Goal: Navigation & Orientation: Find specific page/section

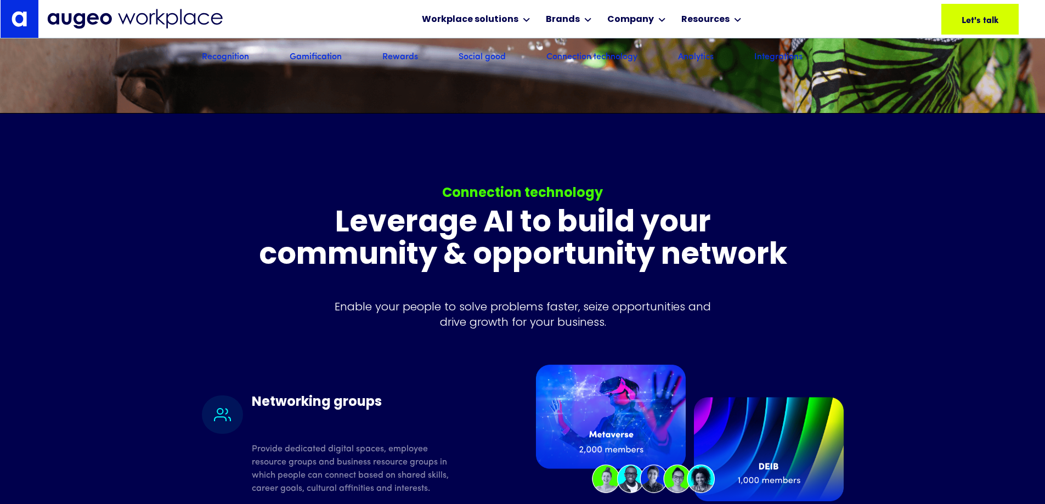
scroll to position [8011, 0]
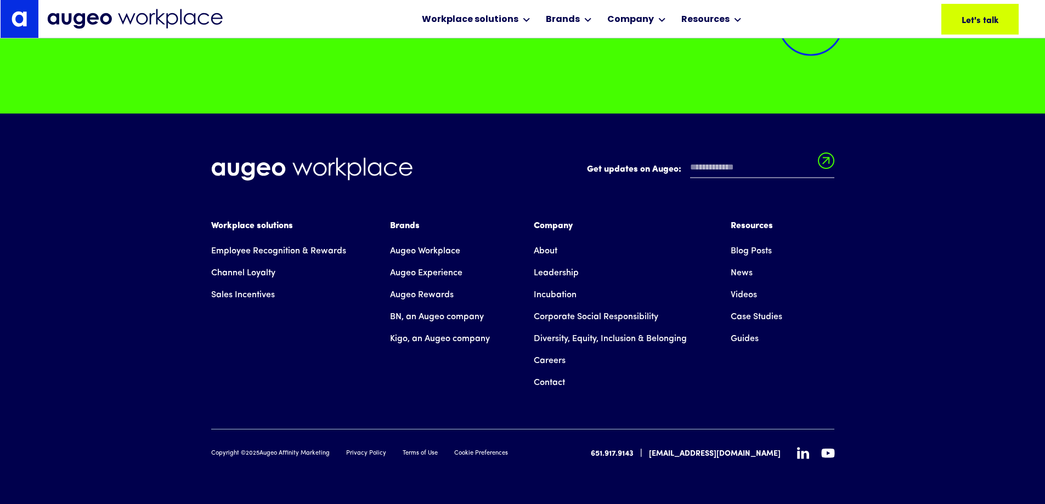
click at [404, 296] on link "Augeo Rewards" at bounding box center [422, 295] width 64 height 22
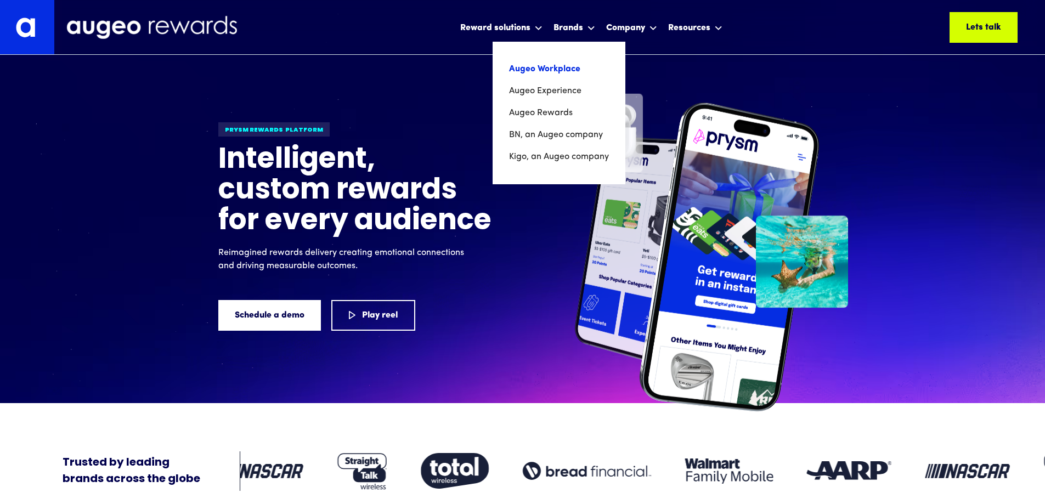
click at [551, 70] on link "Augeo Workplace" at bounding box center [559, 69] width 100 height 22
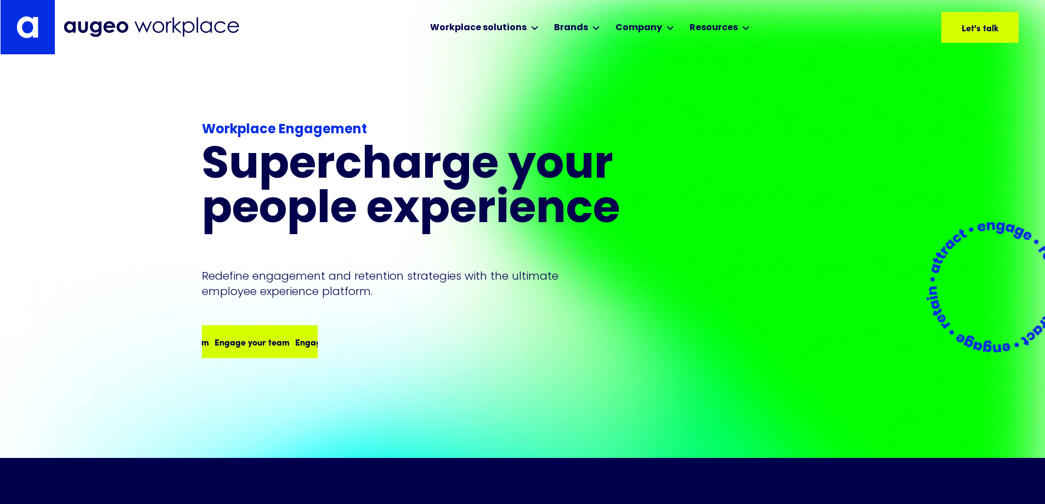
click at [261, 335] on div "Engage your team" at bounding box center [247, 341] width 75 height 13
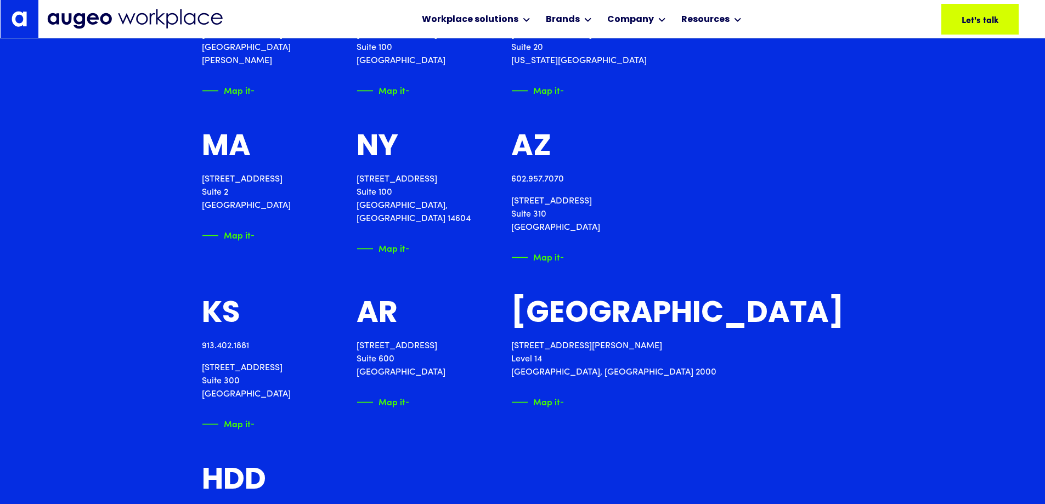
scroll to position [2035, 0]
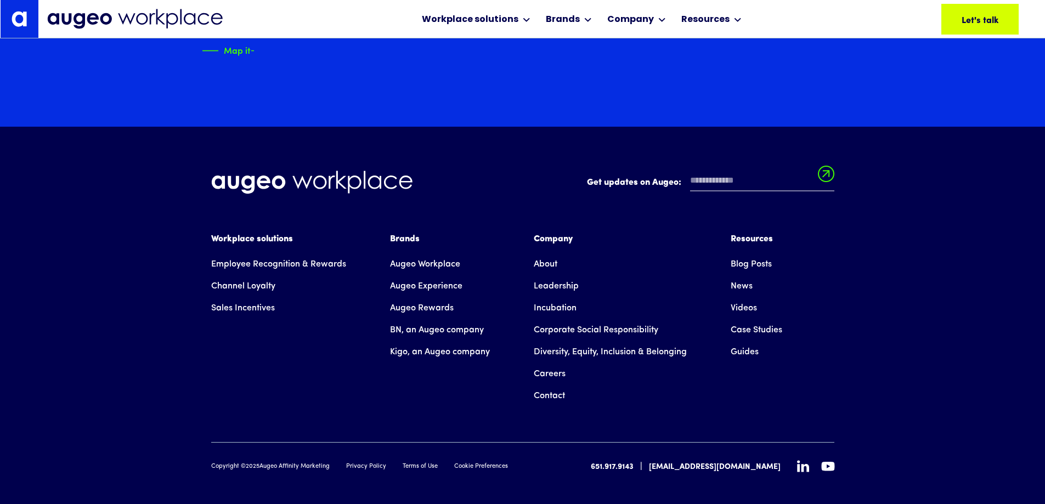
click at [297, 253] on link "Employee Recognition & Rewards" at bounding box center [278, 264] width 135 height 22
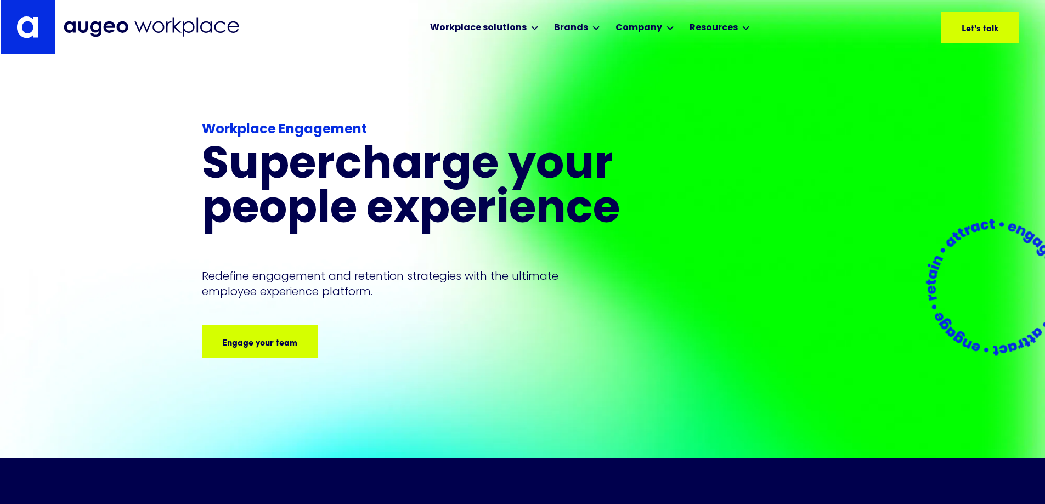
click at [1013, 296] on img at bounding box center [994, 287] width 191 height 191
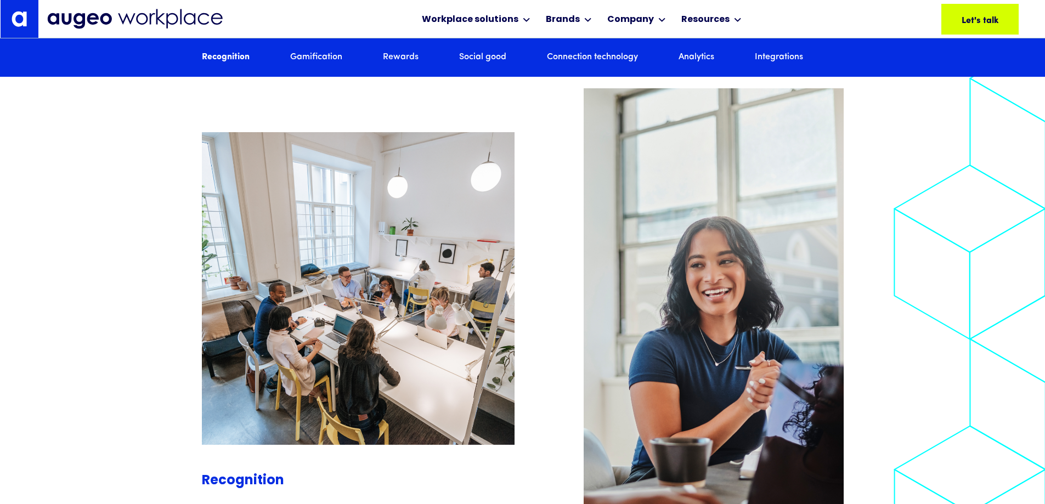
scroll to position [1216, 0]
click at [402, 62] on link "Rewards" at bounding box center [401, 58] width 36 height 12
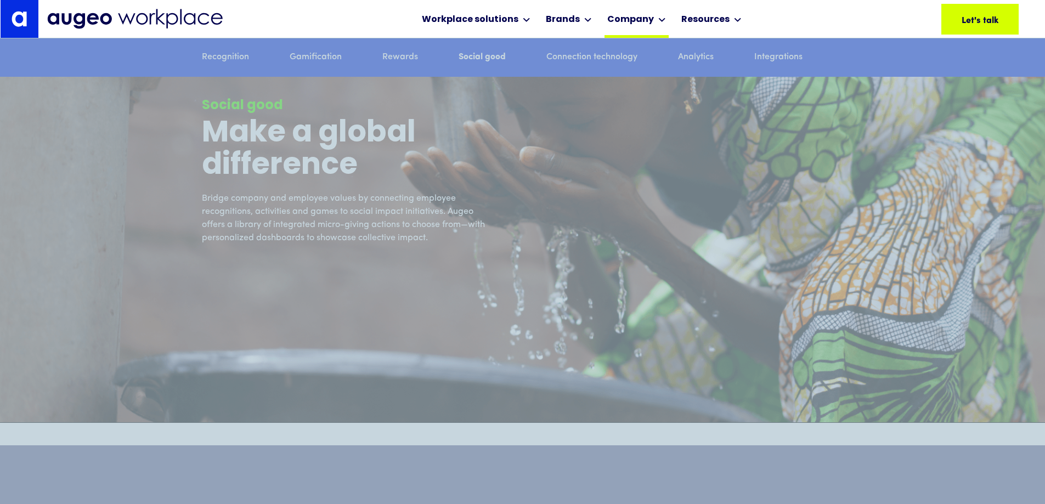
scroll to position [4186, 0]
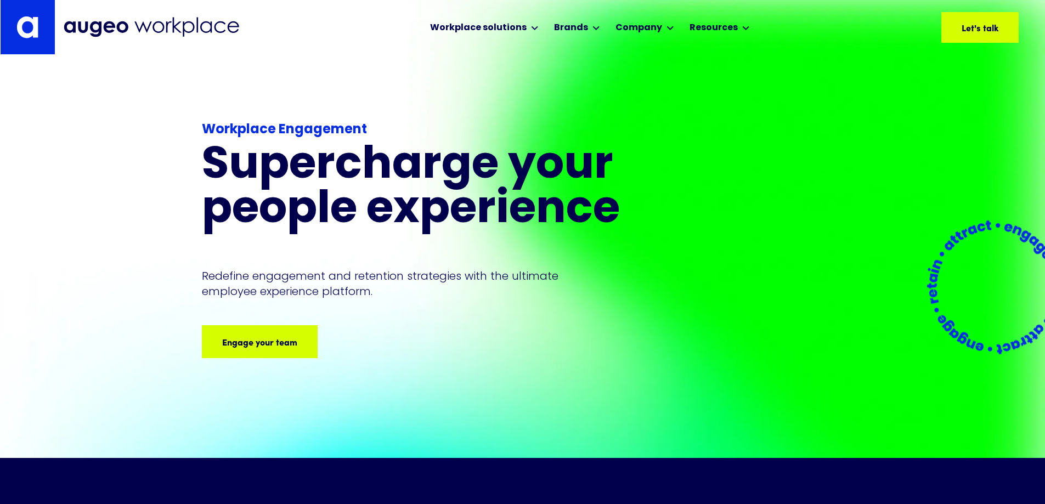
click at [23, 18] on link at bounding box center [28, 27] width 54 height 54
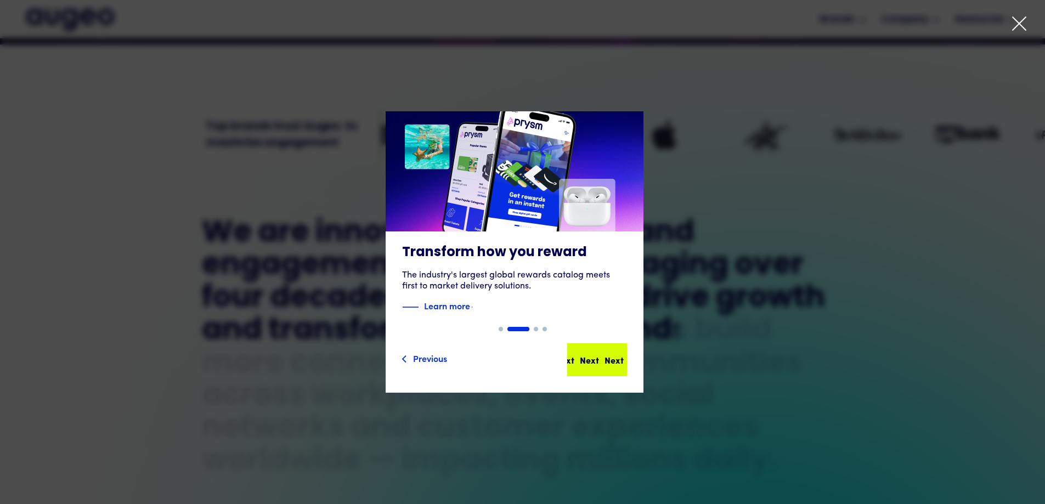
click at [605, 369] on div "Next Next Next Next" at bounding box center [597, 359] width 58 height 31
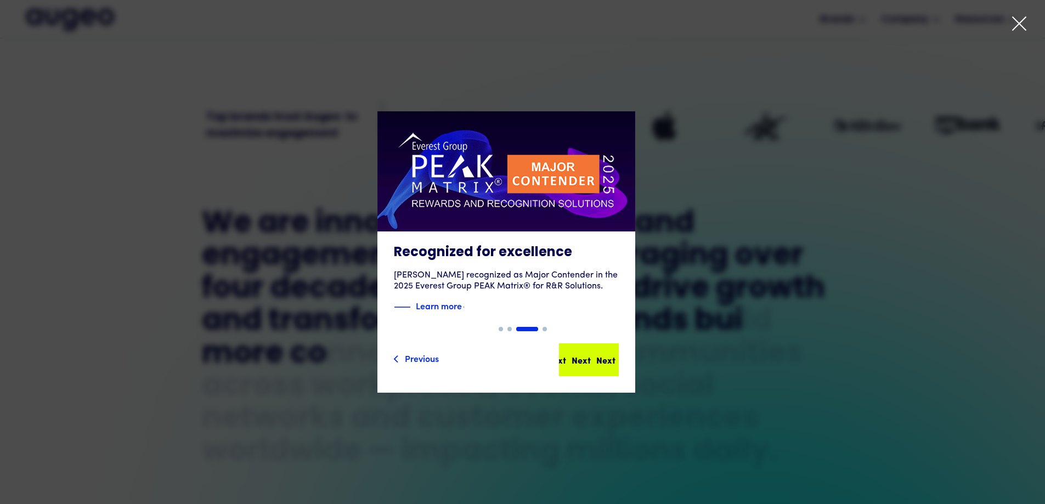
click at [615, 361] on div "Next" at bounding box center [605, 359] width 19 height 13
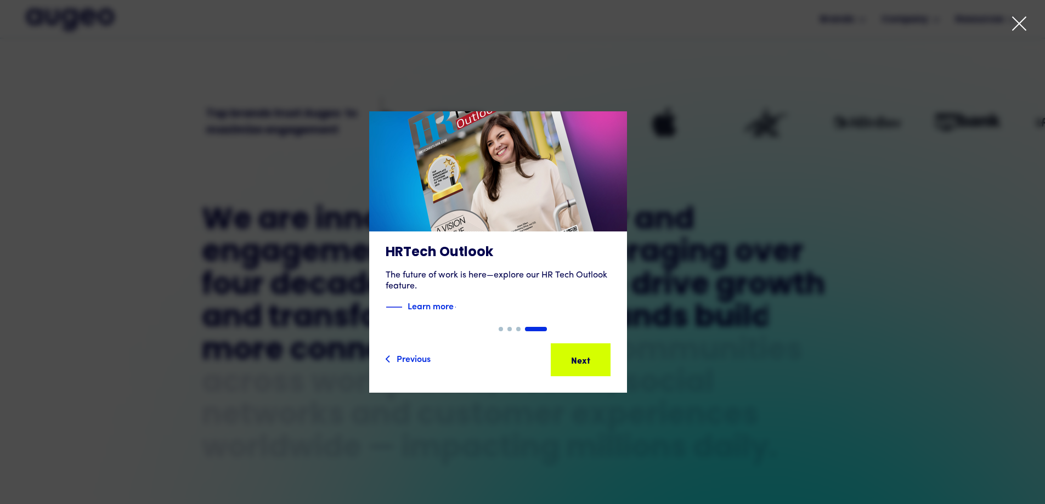
click at [605, 362] on div "Next" at bounding box center [597, 359] width 19 height 13
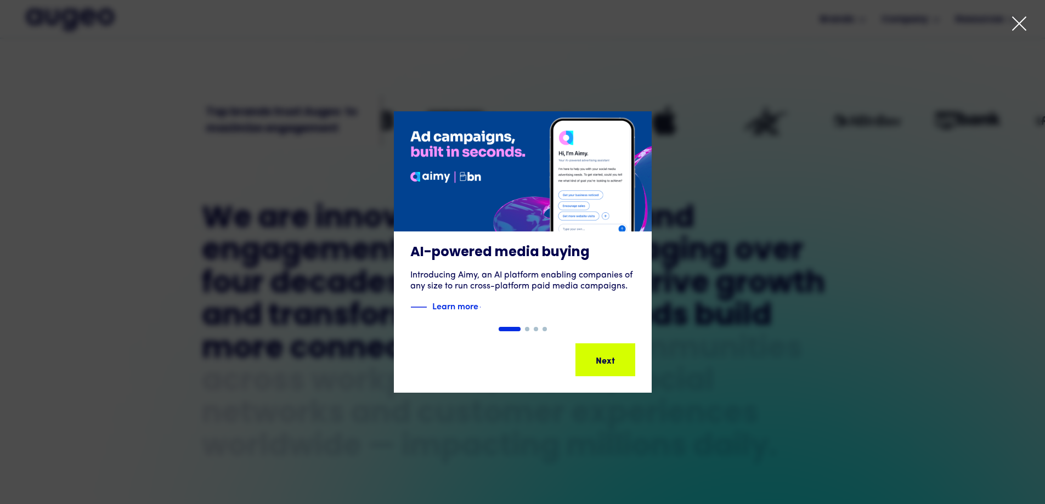
click at [604, 361] on div "Next Next Next Next" at bounding box center [604, 359] width 99 height 13
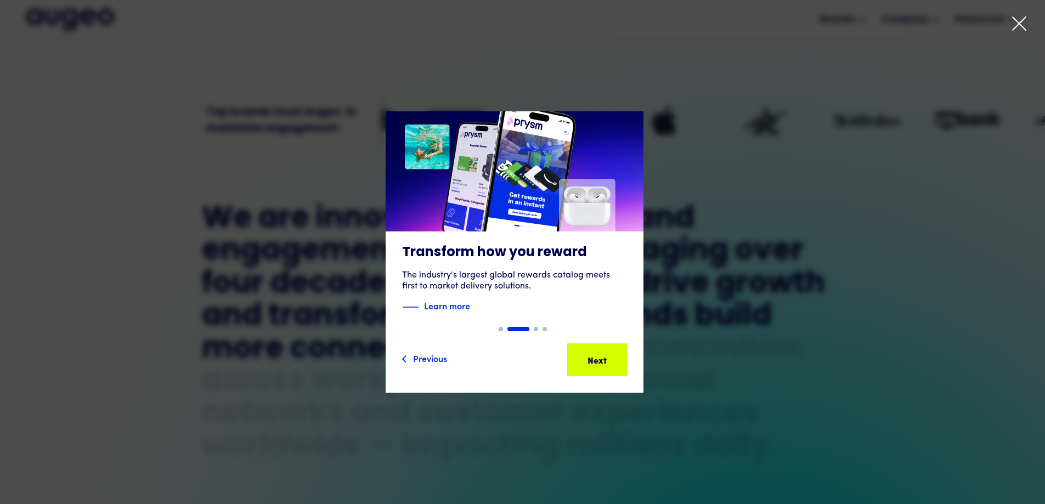
scroll to position [442, 0]
click at [604, 361] on div "Next" at bounding box center [607, 359] width 19 height 13
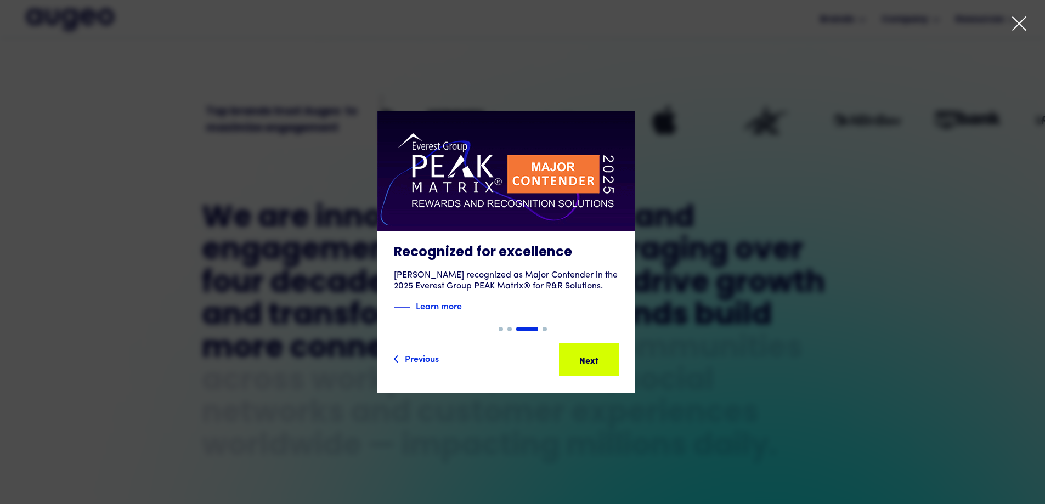
scroll to position [442, 0]
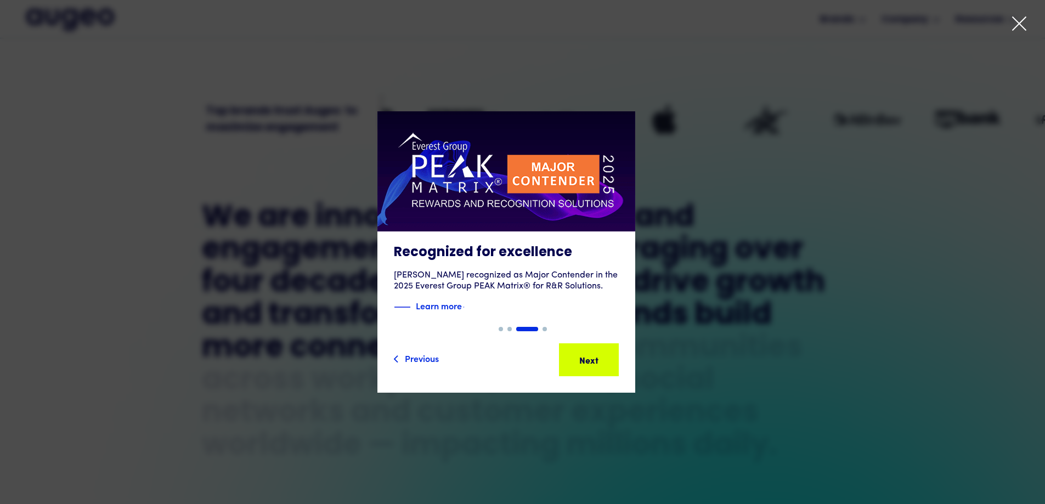
click at [604, 361] on div "Next Next Next Next" at bounding box center [593, 359] width 99 height 13
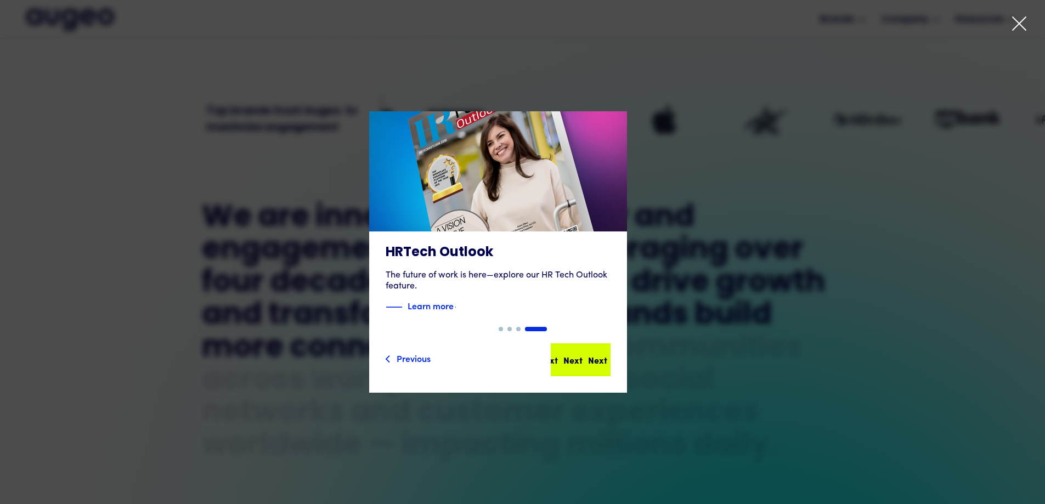
drag, startPoint x: 604, startPoint y: 361, endPoint x: 614, endPoint y: 353, distance: 12.9
click at [604, 359] on div "Next" at bounding box center [597, 359] width 19 height 13
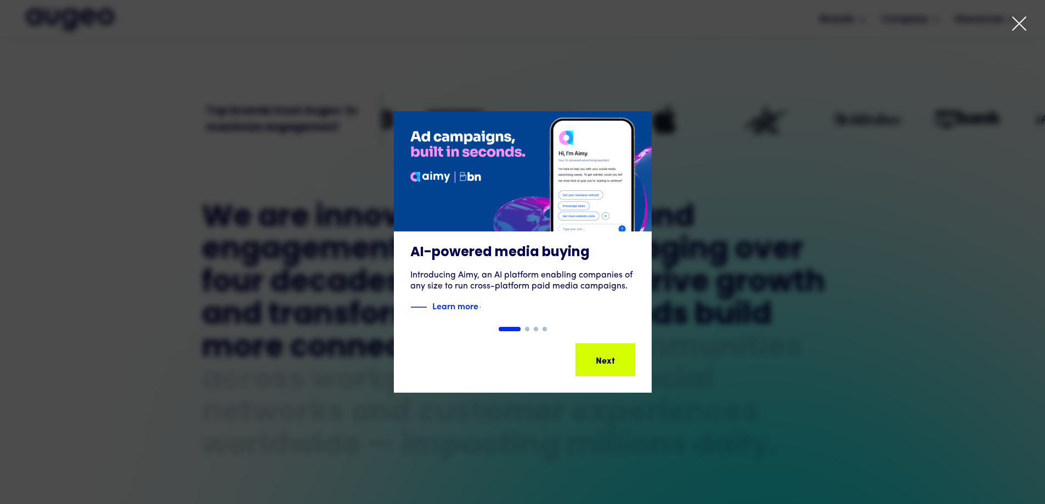
click at [614, 353] on div "Next Next Next Next" at bounding box center [606, 359] width 58 height 31
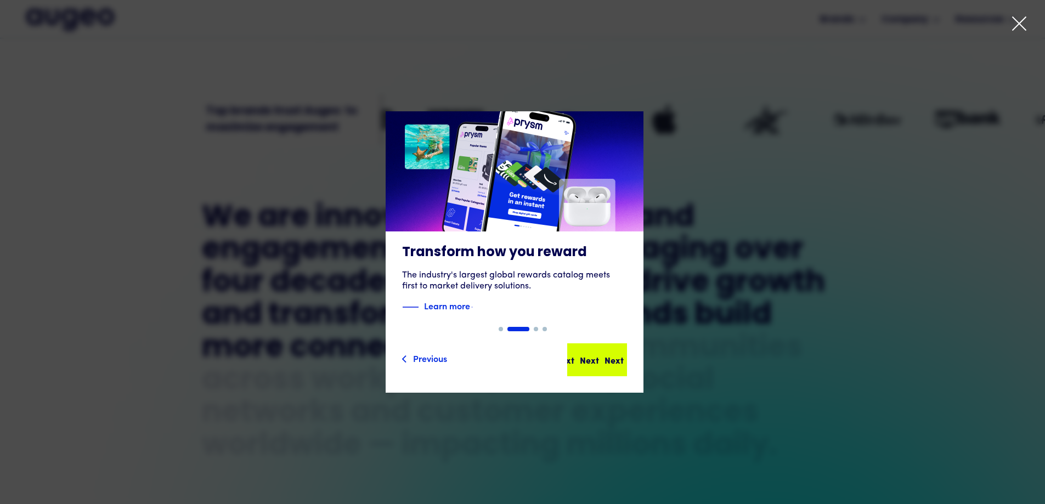
click at [615, 349] on div "Next Next Next Next" at bounding box center [597, 359] width 58 height 31
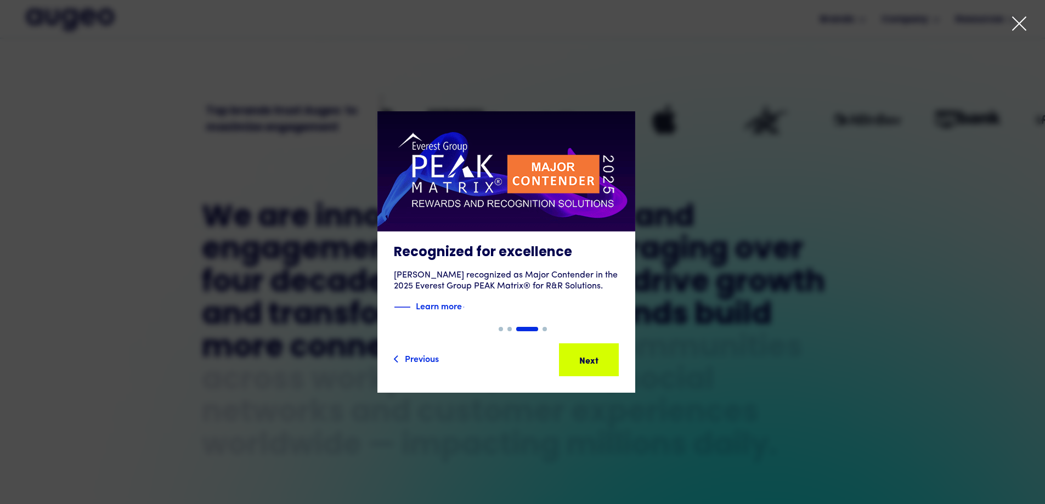
click at [608, 363] on div "Next Next Next Next" at bounding box center [593, 359] width 99 height 13
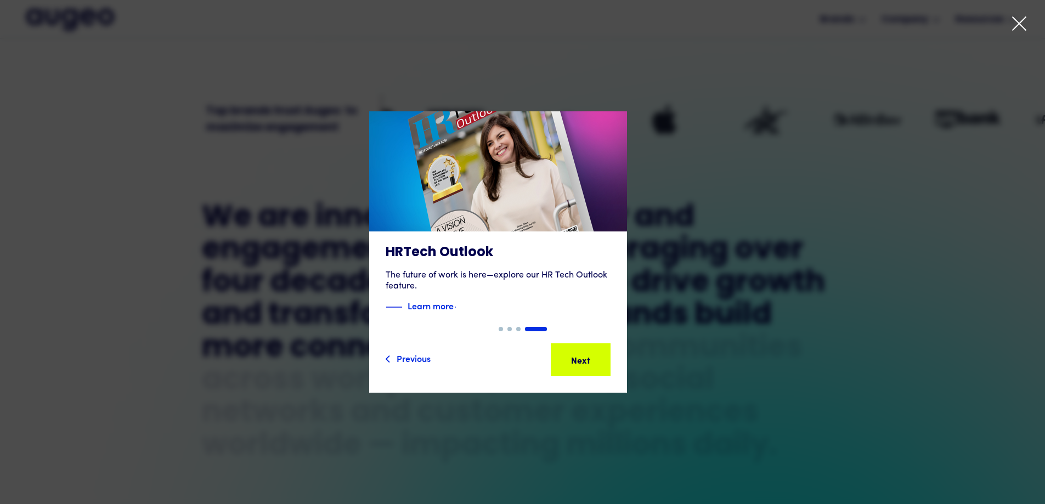
click at [607, 363] on div "Next" at bounding box center [597, 359] width 19 height 13
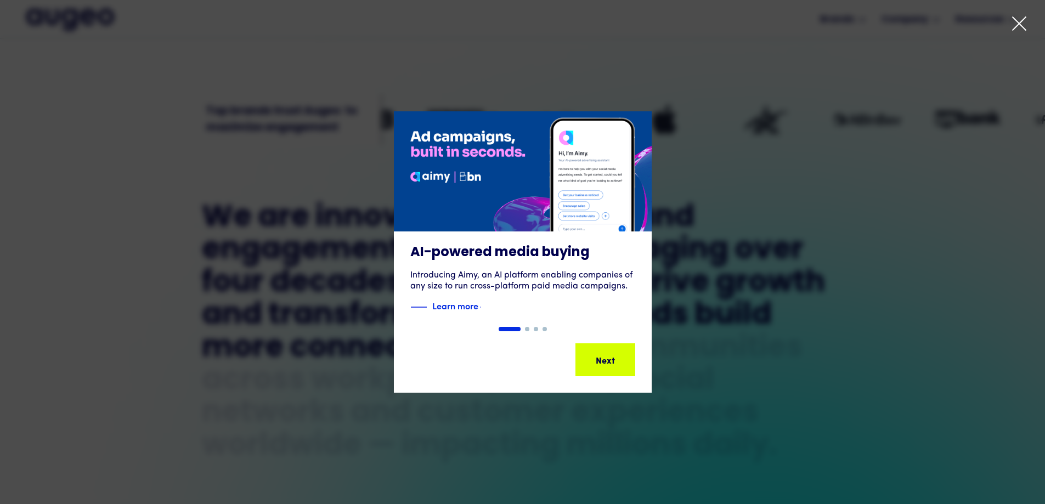
click at [1015, 19] on icon at bounding box center [1019, 23] width 16 height 16
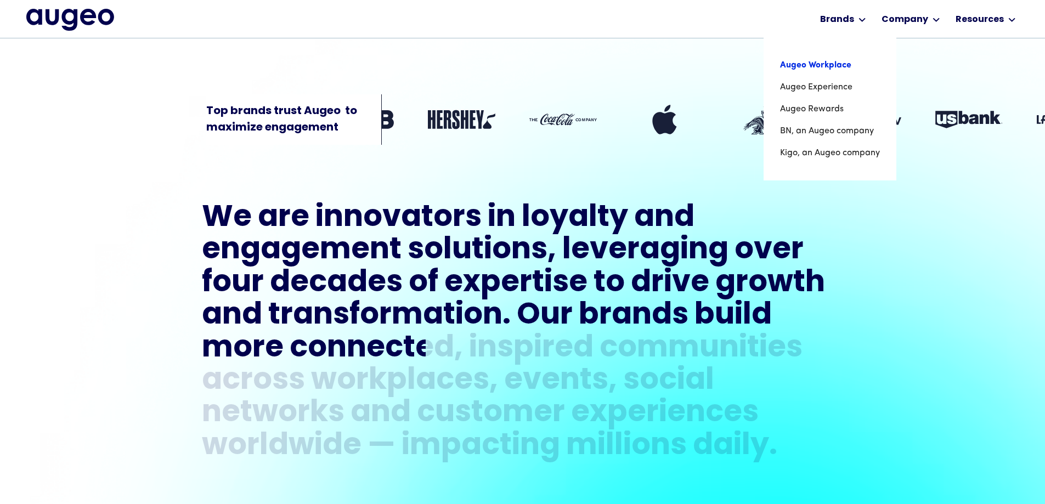
click at [832, 65] on link "Augeo Workplace" at bounding box center [830, 65] width 100 height 22
